Goal: Information Seeking & Learning: Learn about a topic

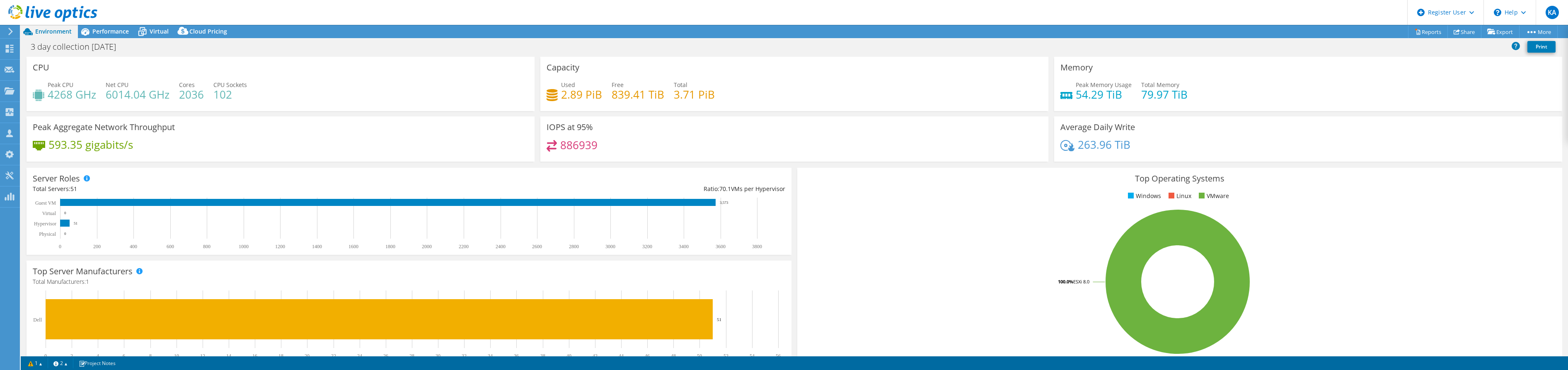
select select "USD"
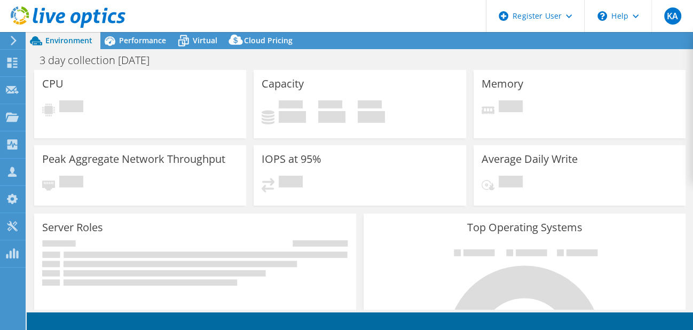
select select "USD"
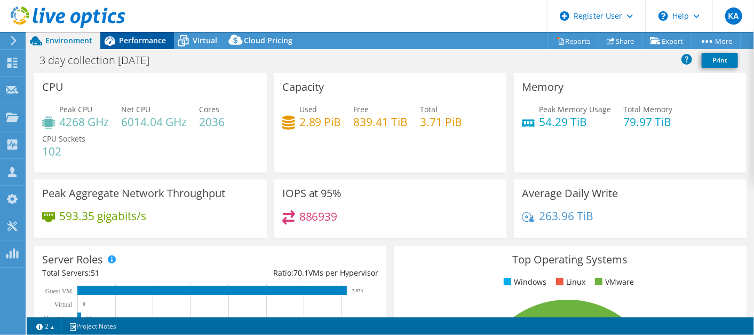
click at [139, 37] on span "Performance" at bounding box center [142, 40] width 47 height 10
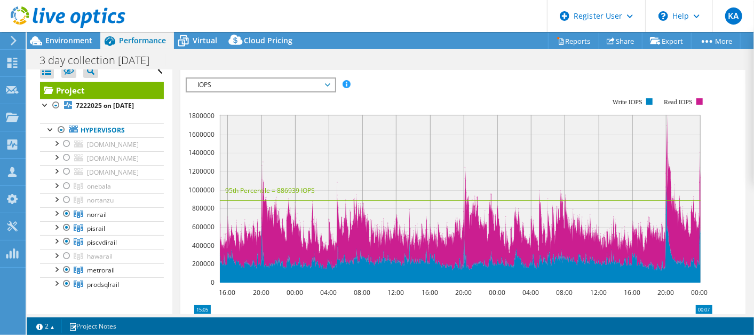
scroll to position [68, 0]
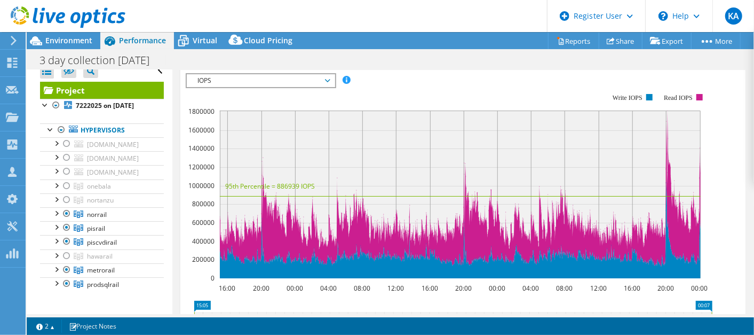
click at [241, 84] on span "IOPS" at bounding box center [260, 80] width 137 height 13
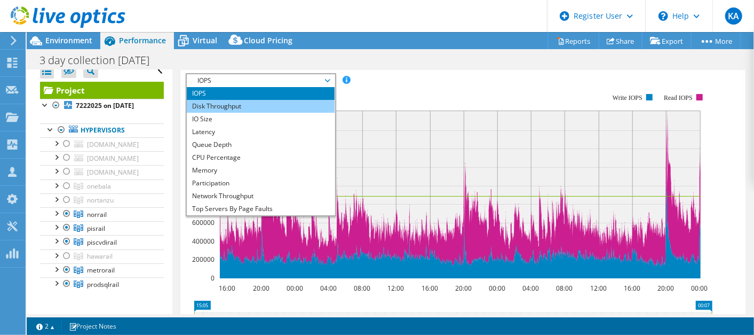
click at [226, 102] on li "Disk Throughput" at bounding box center [261, 106] width 148 height 13
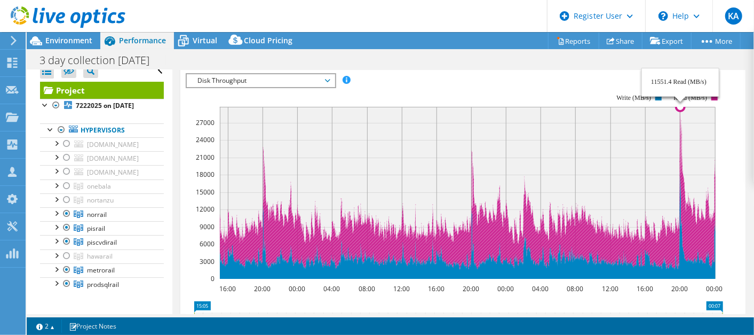
click at [682, 108] on circle at bounding box center [680, 106] width 9 height 9
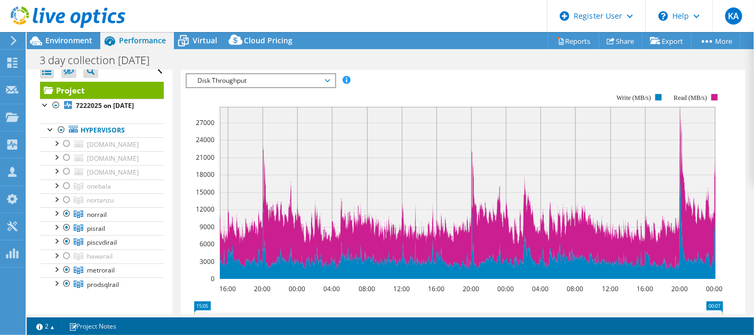
click at [678, 110] on rect at bounding box center [468, 193] width 496 height 172
click at [678, 108] on rect at bounding box center [468, 193] width 496 height 172
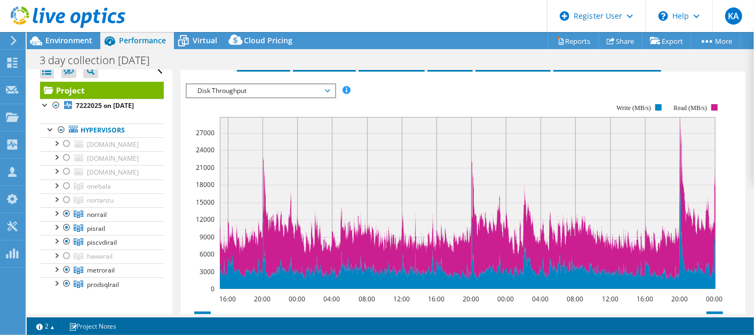
click at [679, 118] on rect at bounding box center [468, 203] width 496 height 172
click at [678, 131] on rect at bounding box center [468, 203] width 496 height 172
click at [682, 123] on rect at bounding box center [468, 203] width 496 height 172
drag, startPoint x: 682, startPoint y: 141, endPoint x: 681, endPoint y: 147, distance: 5.9
click at [682, 145] on icon "16:00 20:00 00:00 04:00 08:00 12:00 16:00 20:00 00:00 04:00 08:00 12:00 16:00 2…" at bounding box center [458, 196] width 545 height 213
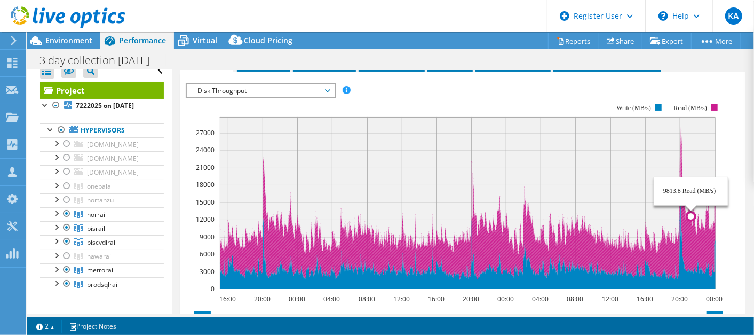
drag, startPoint x: 674, startPoint y: 201, endPoint x: 691, endPoint y: 202, distance: 17.1
click at [691, 202] on icon "16:00 20:00 00:00 04:00 08:00 12:00 16:00 20:00 00:00 04:00 08:00 12:00 16:00 2…" at bounding box center [458, 196] width 545 height 213
click at [680, 175] on icon "16:00 20:00 00:00 04:00 08:00 12:00 16:00 20:00 00:00 04:00 08:00 12:00 16:00 2…" at bounding box center [458, 196] width 545 height 213
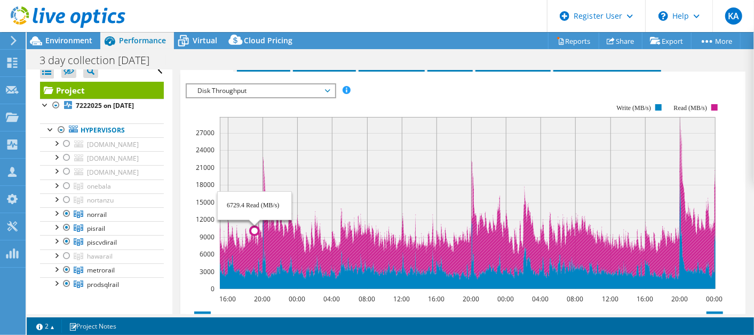
click at [255, 164] on rect at bounding box center [468, 203] width 496 height 172
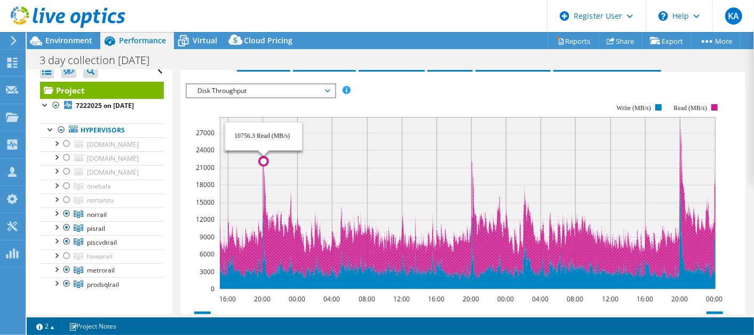
click at [264, 163] on circle at bounding box center [263, 161] width 9 height 9
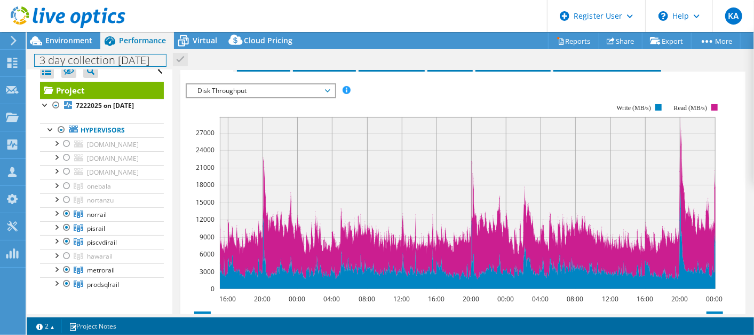
drag, startPoint x: 116, startPoint y: 59, endPoint x: 164, endPoint y: 61, distance: 48.1
click at [164, 61] on h1 "3 day collection [DATE]" at bounding box center [100, 60] width 131 height 12
click at [366, 58] on div "3 day collection [DATE] Print" at bounding box center [390, 60] width 727 height 20
click at [679, 171] on circle at bounding box center [679, 171] width 1 height 1
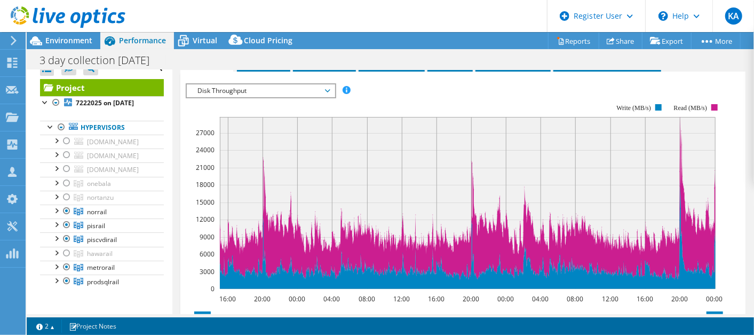
scroll to position [11, 0]
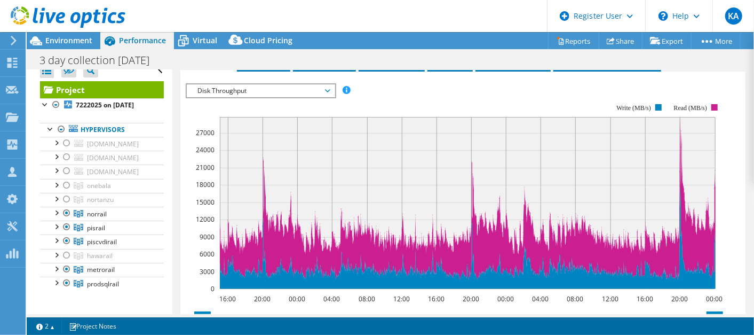
click at [224, 78] on div "IOPS Disk Throughput IO Size Latency Queue Depth CPU Percentage Memory Page Fau…" at bounding box center [463, 263] width 555 height 370
click at [220, 84] on span "Disk Throughput" at bounding box center [260, 90] width 137 height 13
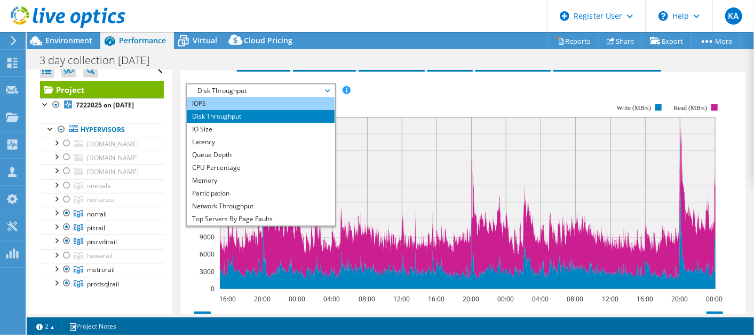
click at [207, 98] on li "IOPS" at bounding box center [261, 103] width 148 height 13
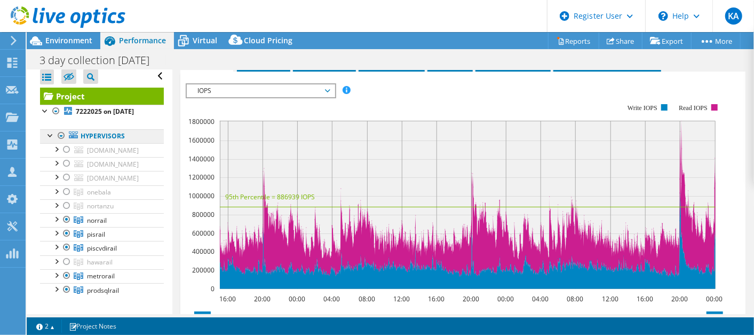
scroll to position [0, 0]
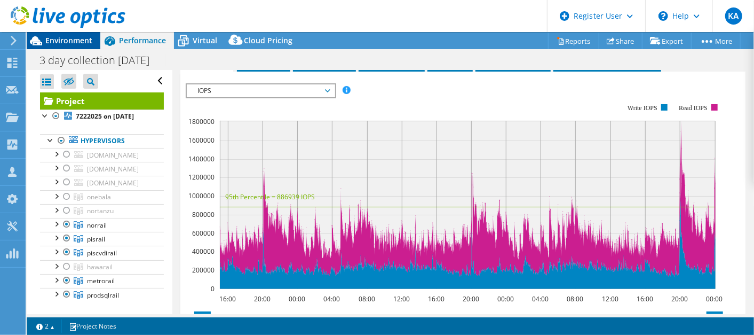
click at [68, 43] on span "Environment" at bounding box center [68, 40] width 47 height 10
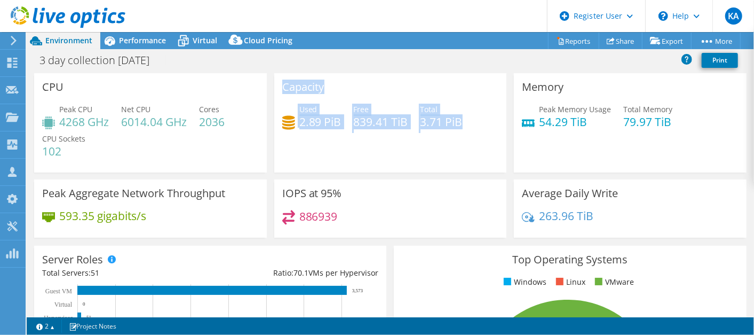
drag, startPoint x: 302, startPoint y: 101, endPoint x: 457, endPoint y: 145, distance: 162.0
click at [457, 145] on div "Capacity Used 2.89 PiB Free 839.41 TiB Total 3.71 PiB" at bounding box center [390, 122] width 233 height 99
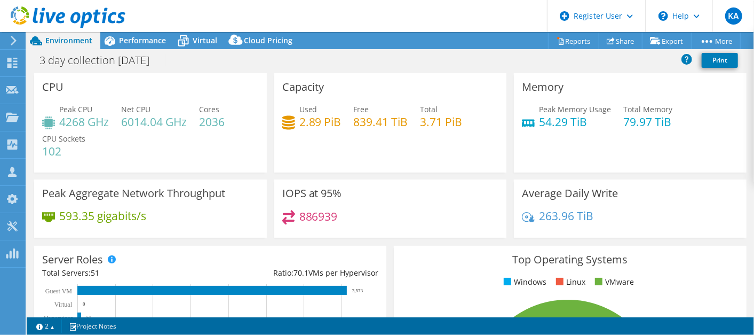
drag, startPoint x: 457, startPoint y: 145, endPoint x: 425, endPoint y: 151, distance: 32.5
click at [425, 151] on div "Capacity Used 2.89 PiB Free 839.41 TiB Total 3.71 PiB" at bounding box center [390, 122] width 233 height 99
drag, startPoint x: 415, startPoint y: 122, endPoint x: 463, endPoint y: 125, distance: 48.1
click at [463, 125] on div "Used 2.89 PiB Free 839.41 TiB Total 3.71 PiB" at bounding box center [390, 121] width 217 height 35
drag, startPoint x: 463, startPoint y: 125, endPoint x: 452, endPoint y: 141, distance: 19.7
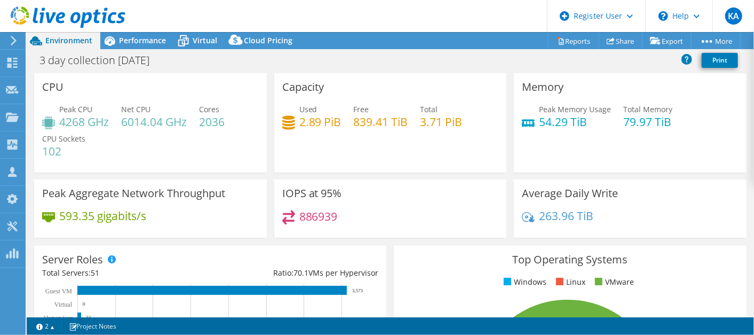
click at [453, 141] on div "Capacity Used 2.89 PiB Free 839.41 TiB Total 3.71 PiB" at bounding box center [390, 122] width 233 height 99
